Goal: Task Accomplishment & Management: Use online tool/utility

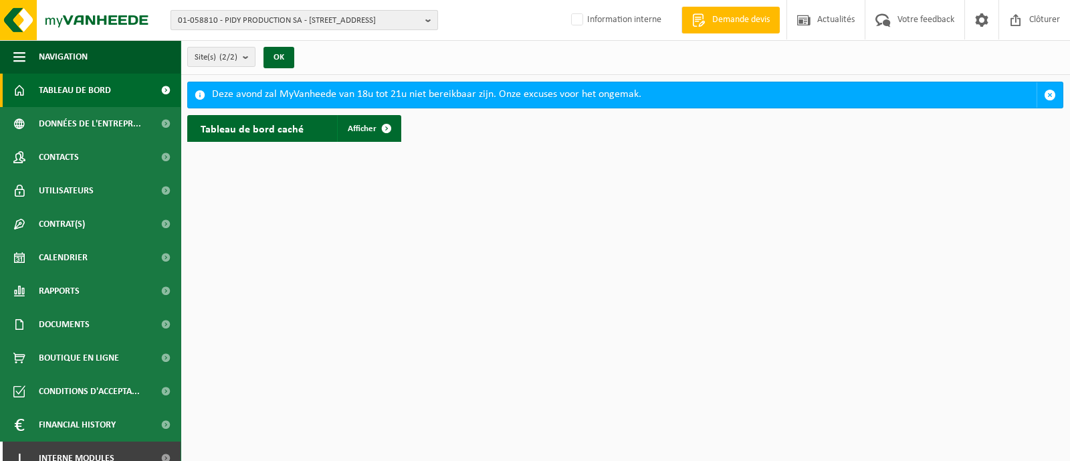
click at [299, 25] on span "01-058810 - PIDY PRODUCTION SA - [STREET_ADDRESS]" at bounding box center [299, 21] width 242 height 20
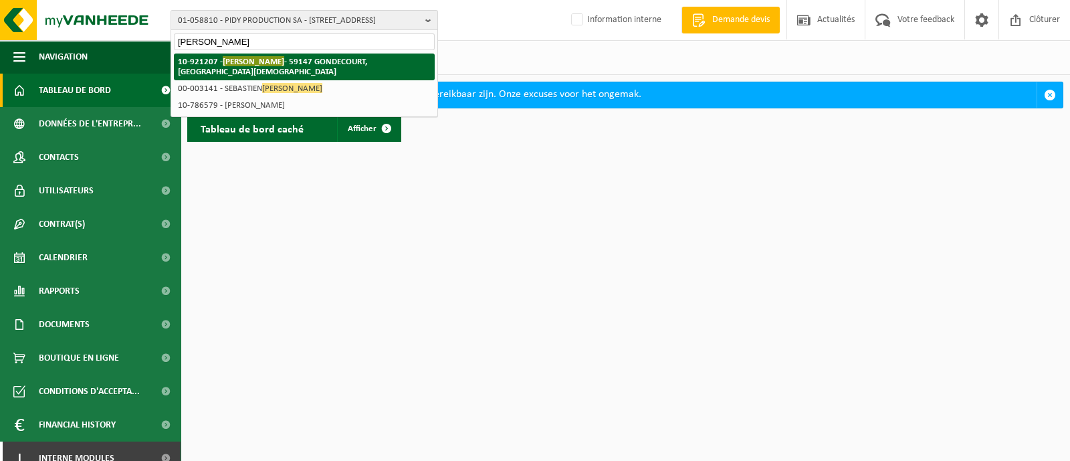
type input "[PERSON_NAME]"
click at [241, 63] on span "[PERSON_NAME]" at bounding box center [254, 61] width 62 height 10
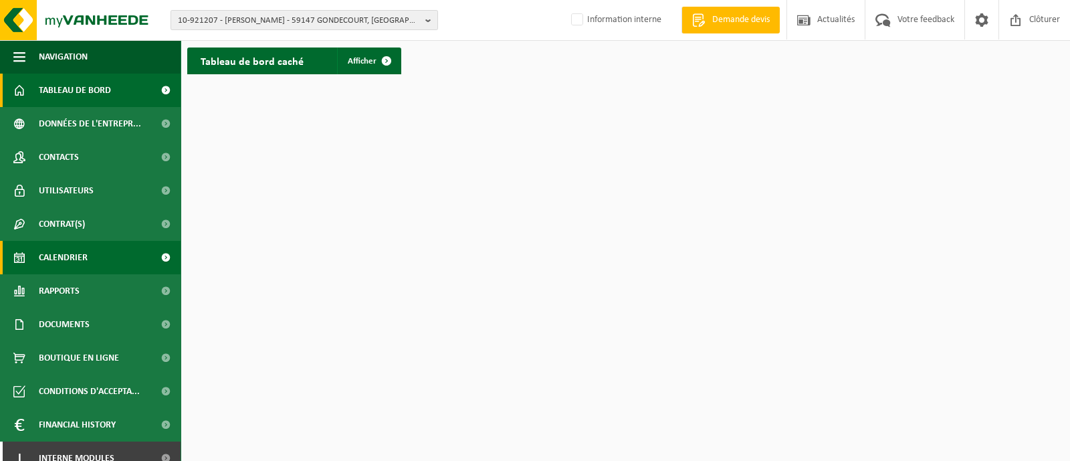
click at [65, 260] on span "Calendrier" at bounding box center [63, 257] width 49 height 33
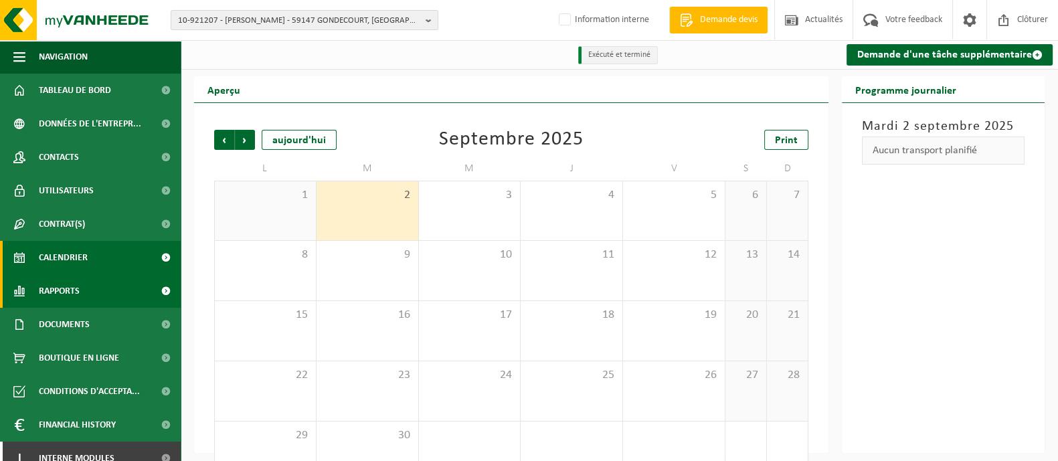
click at [66, 289] on span "Rapports" at bounding box center [59, 290] width 41 height 33
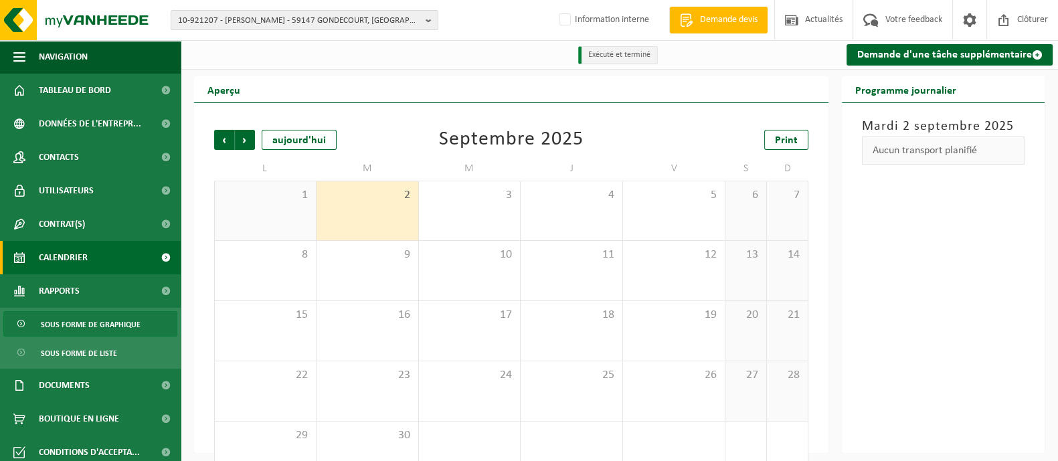
click at [110, 323] on span "Sous forme de graphique" at bounding box center [91, 324] width 100 height 25
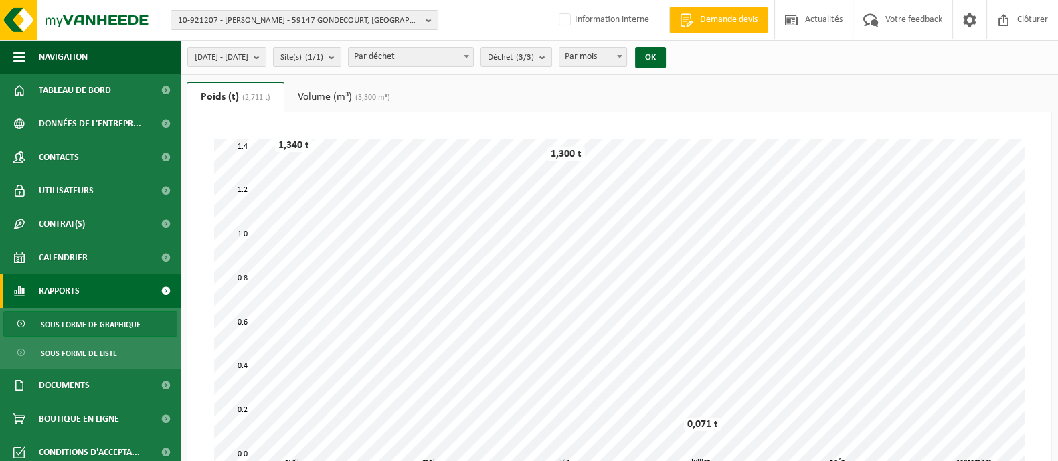
click at [626, 59] on span "Par mois" at bounding box center [592, 56] width 67 height 19
select select "1"
click at [534, 51] on span "Déchet (3/3)" at bounding box center [511, 57] width 46 height 20
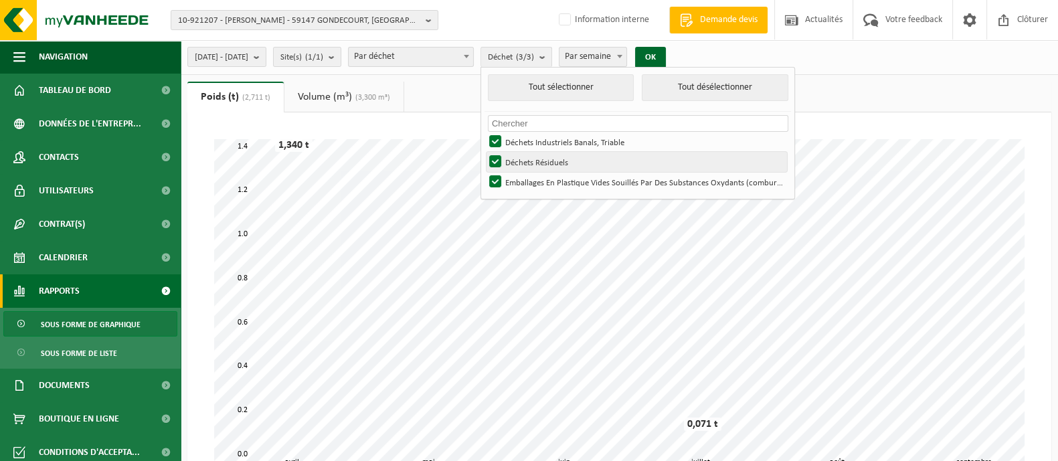
click at [529, 161] on label "Déchets Résiduels" at bounding box center [636, 162] width 300 height 20
click at [484, 152] on input "Déchets Résiduels" at bounding box center [484, 151] width 1 height 1
click at [529, 161] on label "Déchets Résiduels" at bounding box center [636, 162] width 300 height 20
click at [484, 152] on input "Déchets Résiduels" at bounding box center [484, 151] width 1 height 1
checkbox input "true"
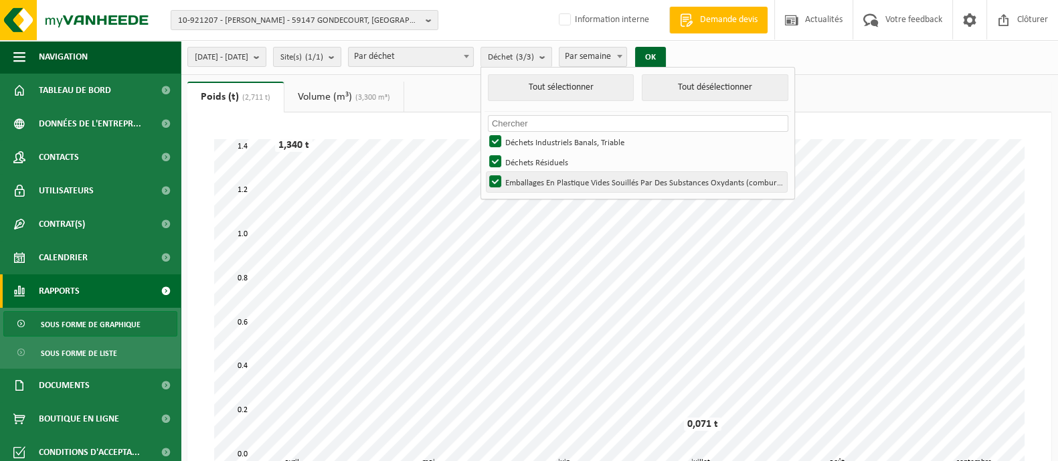
click at [528, 183] on label "Emballages En Plastique Vides Souillés Par Des Substances Oxydants (comburant)" at bounding box center [636, 182] width 300 height 20
click at [484, 172] on input "Emballages En Plastique Vides Souillés Par Des Substances Oxydants (comburant)" at bounding box center [484, 171] width 1 height 1
checkbox input "false"
click at [244, 52] on span "2025-04-01 - 2025-09-02" at bounding box center [222, 57] width 54 height 20
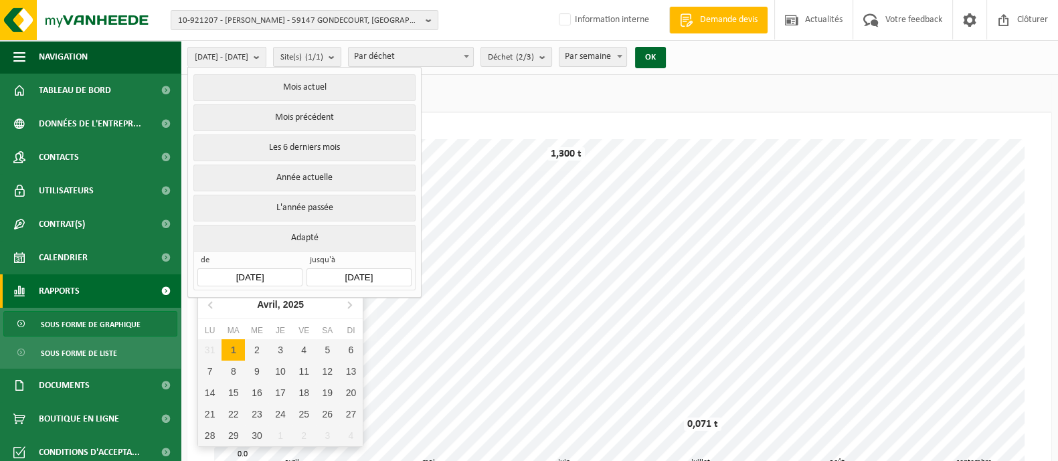
click at [249, 274] on input "2025-04-01" at bounding box center [249, 277] width 104 height 18
click at [210, 308] on icon at bounding box center [211, 304] width 21 height 21
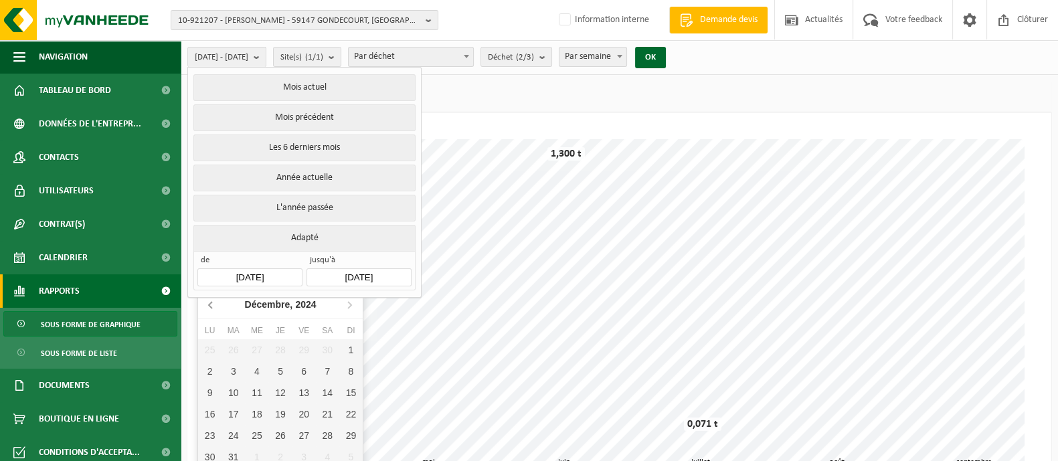
click at [210, 308] on icon at bounding box center [211, 304] width 21 height 21
click at [211, 307] on icon at bounding box center [211, 304] width 21 height 21
click at [211, 307] on icon at bounding box center [210, 305] width 3 height 7
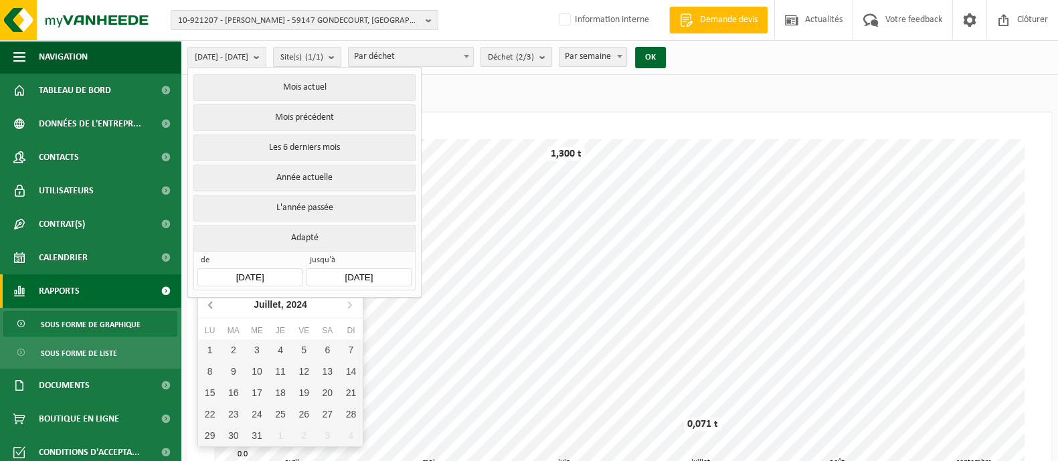
click at [211, 307] on icon at bounding box center [210, 305] width 3 height 7
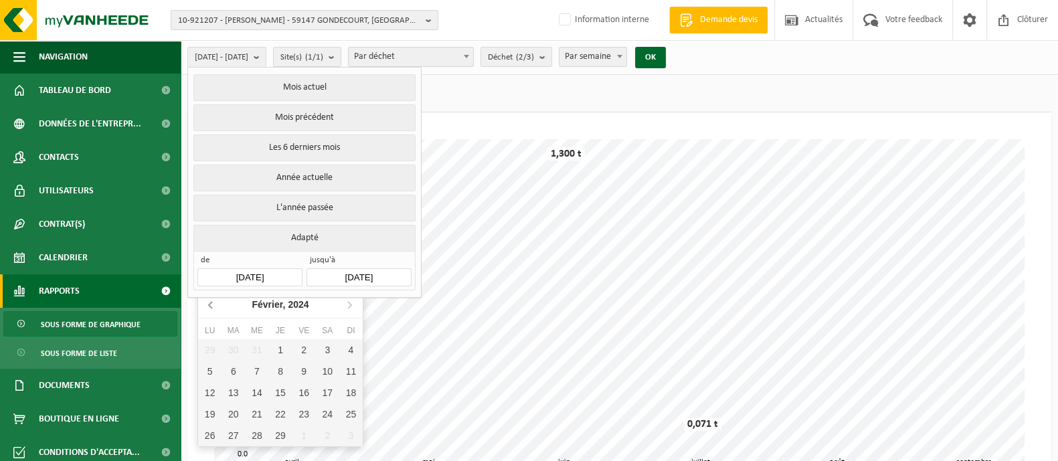
click at [211, 307] on icon at bounding box center [210, 305] width 3 height 7
click at [206, 348] on div "1" at bounding box center [209, 349] width 23 height 21
type input "2024-01-01"
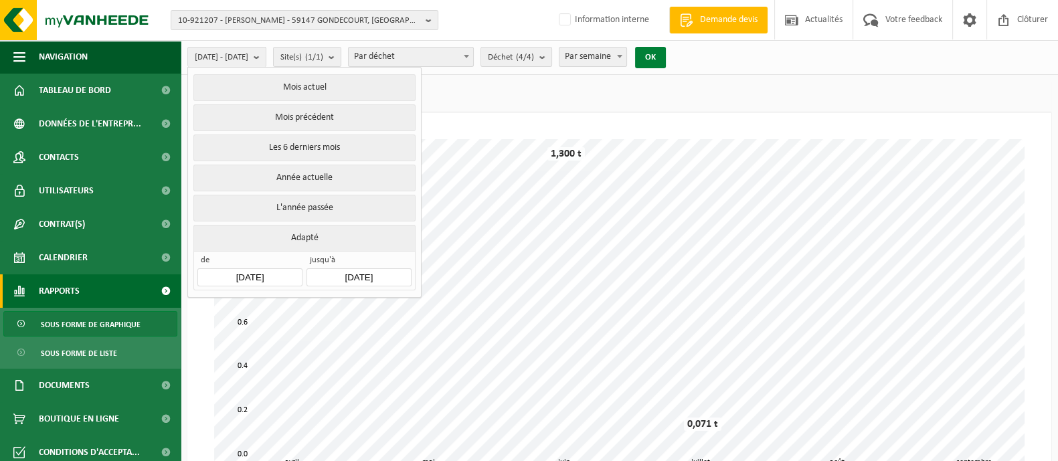
click at [666, 58] on button "OK" at bounding box center [650, 57] width 31 height 21
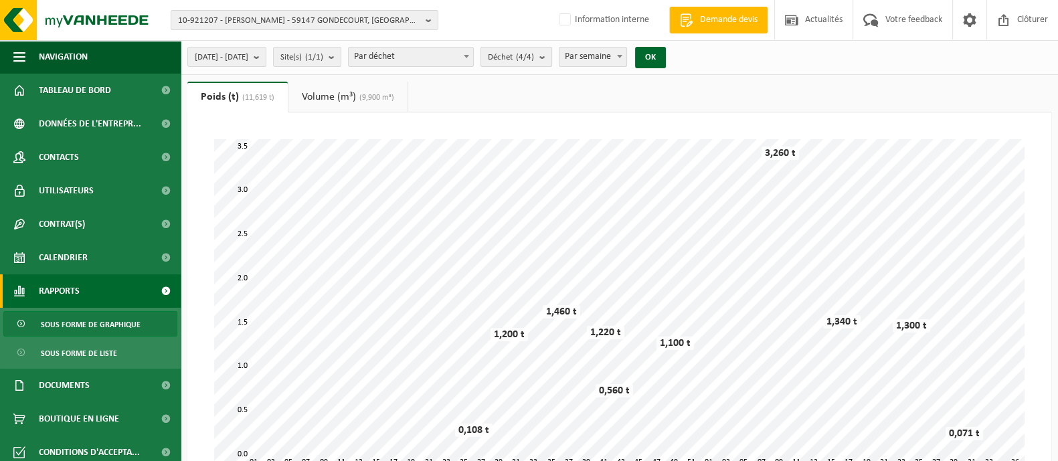
click at [534, 58] on count "(4/4)" at bounding box center [525, 57] width 18 height 9
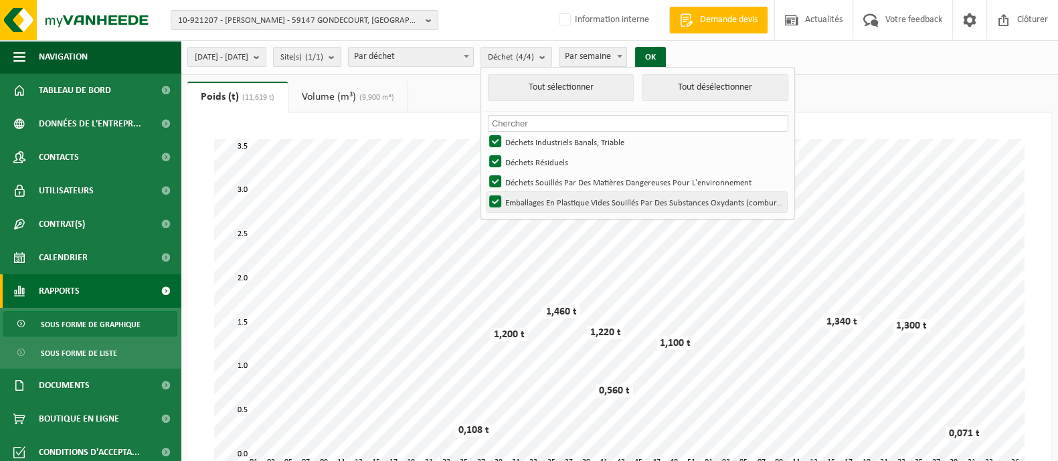
click at [530, 202] on label "Emballages En Plastique Vides Souillés Par Des Substances Oxydants (comburant)" at bounding box center [636, 202] width 300 height 20
click at [484, 192] on input "Emballages En Plastique Vides Souillés Par Des Substances Oxydants (comburant)" at bounding box center [484, 191] width 1 height 1
checkbox input "false"
click at [531, 182] on label "Déchets Souillés Par Des Matières Dangereuses Pour L'environnement" at bounding box center [636, 182] width 300 height 20
click at [484, 172] on input "Déchets Souillés Par Des Matières Dangereuses Pour L'environnement" at bounding box center [484, 171] width 1 height 1
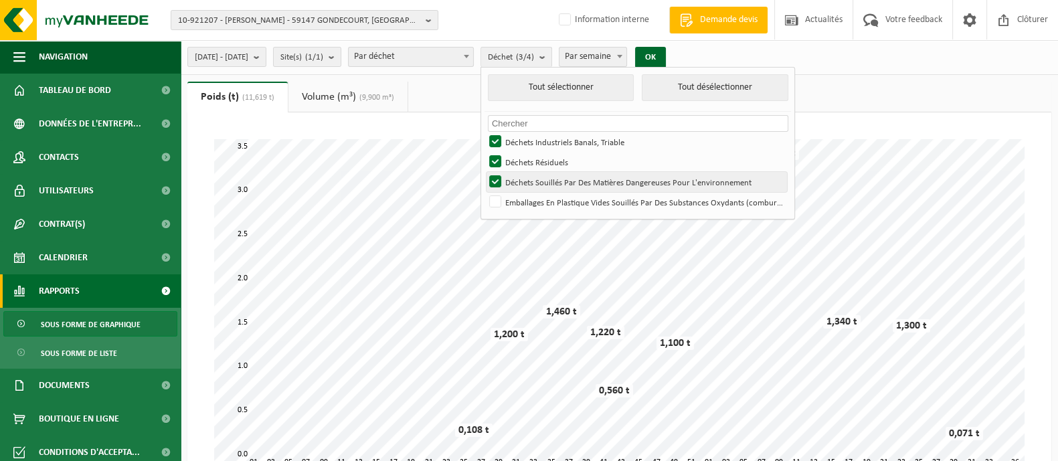
checkbox input "false"
click at [666, 56] on button "OK" at bounding box center [650, 57] width 31 height 21
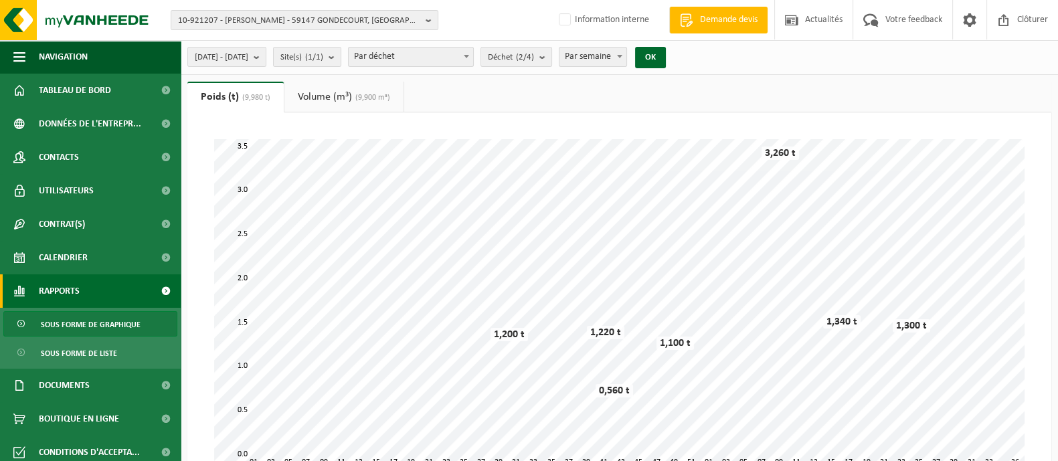
click at [622, 62] on span "Par semaine" at bounding box center [592, 56] width 67 height 19
select select "2"
click at [666, 55] on button "OK" at bounding box center [650, 57] width 31 height 21
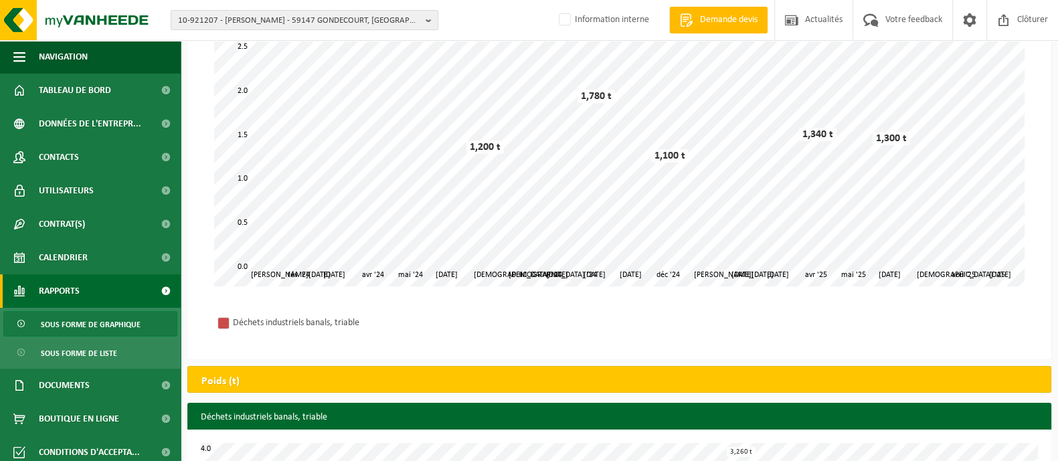
scroll to position [167, 0]
